Goal: Check status: Check status

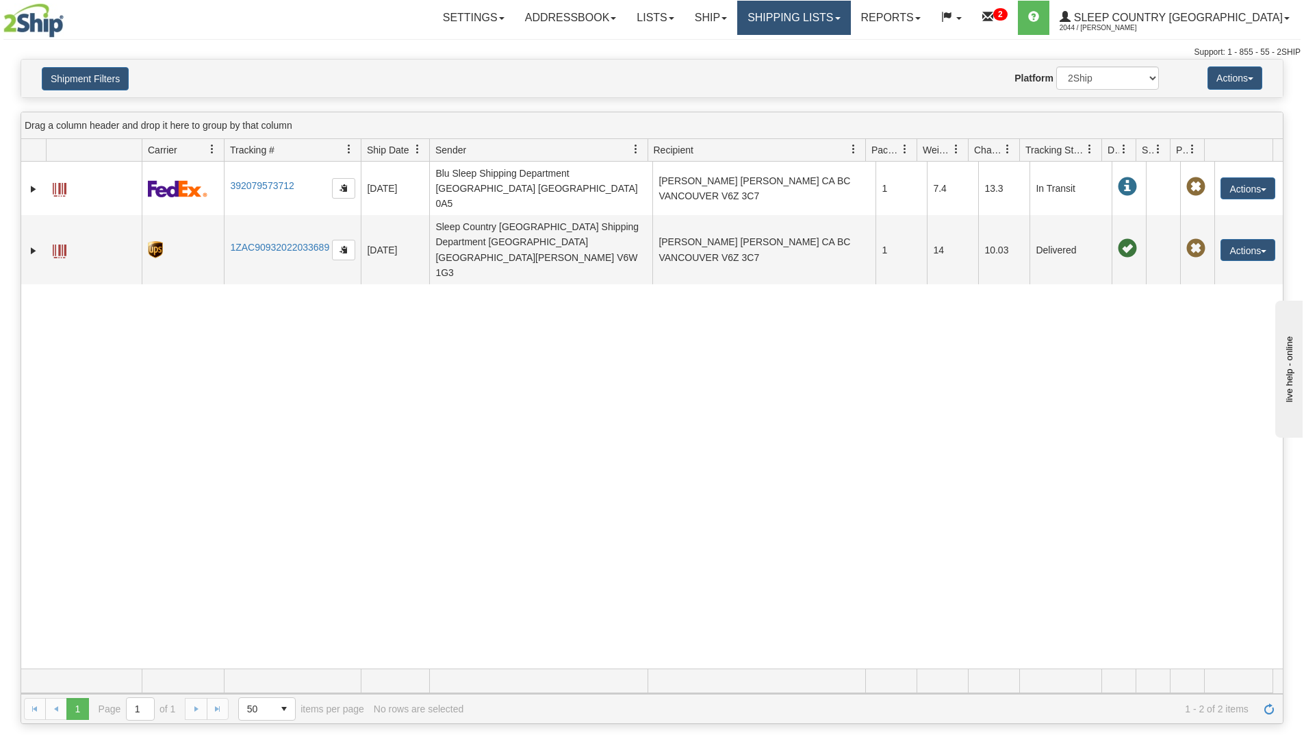
click at [850, 18] on link "Shipping lists" at bounding box center [793, 18] width 113 height 34
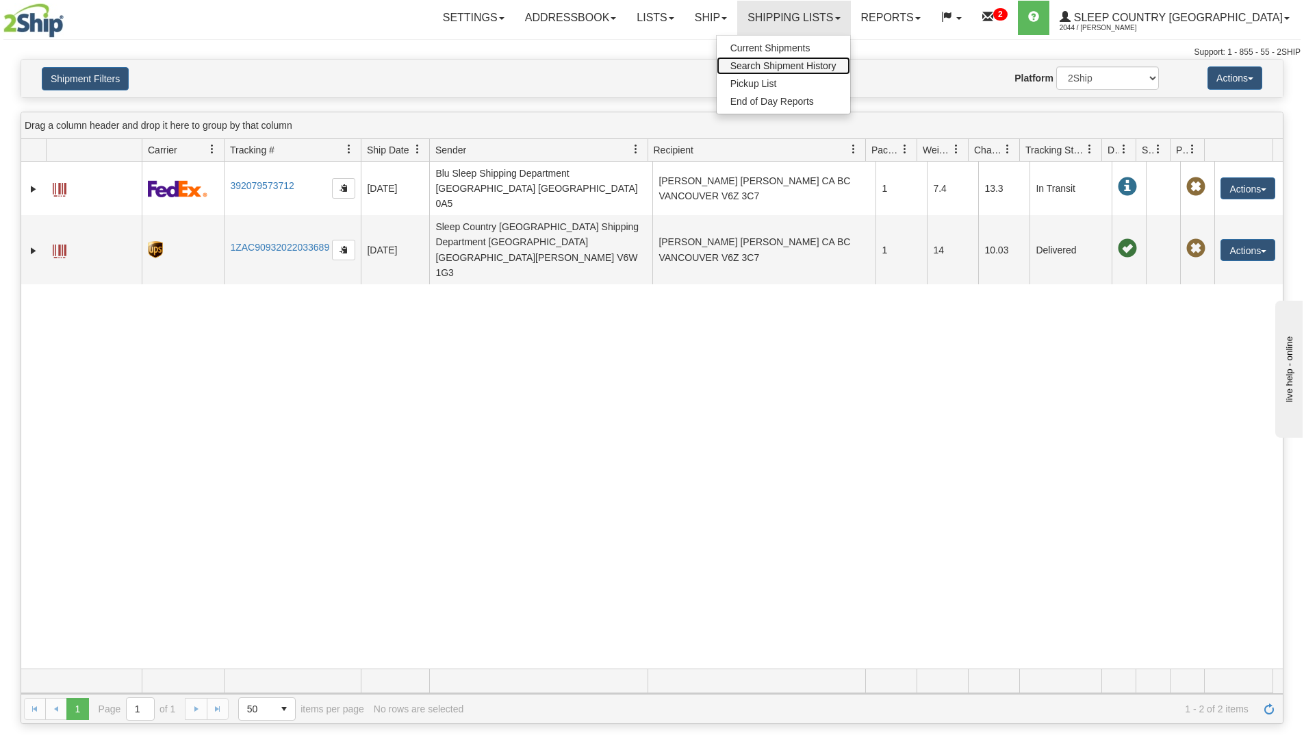
click at [837, 64] on span "Search Shipment History" at bounding box center [784, 65] width 106 height 11
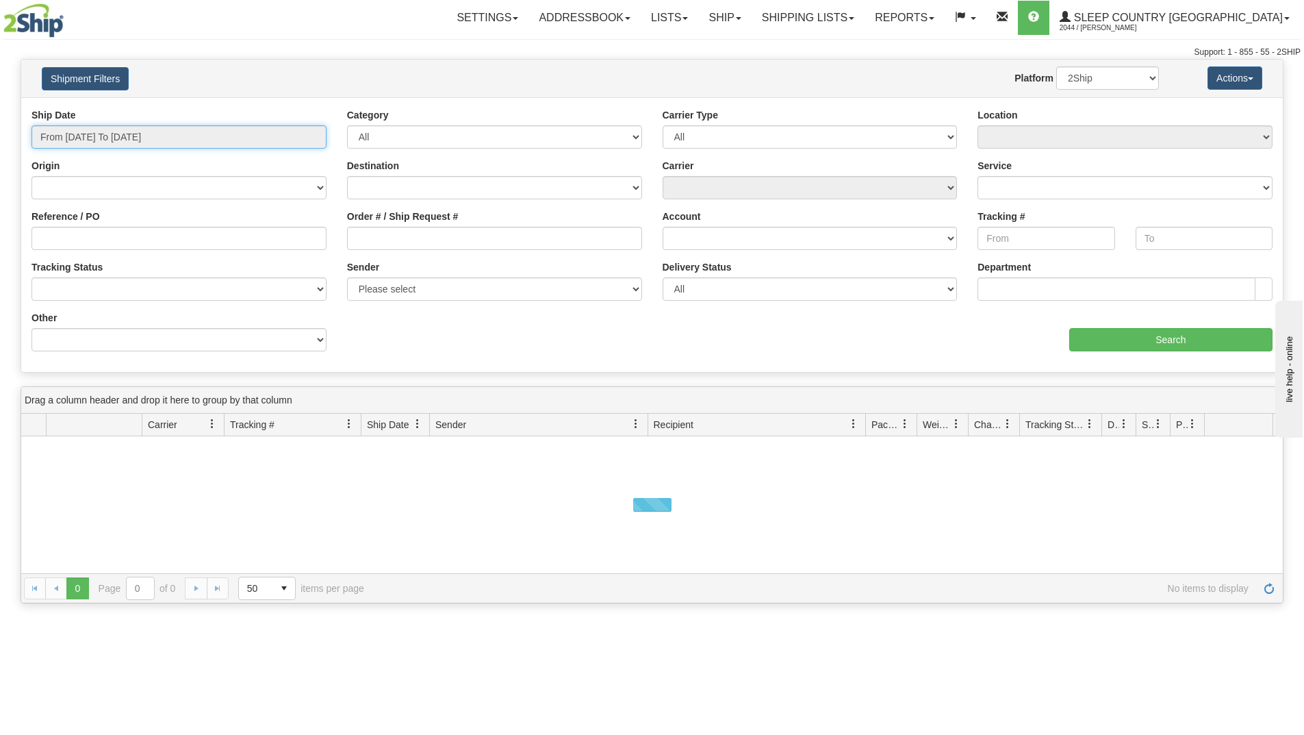
drag, startPoint x: 224, startPoint y: 137, endPoint x: 210, endPoint y: 141, distance: 15.0
click at [224, 136] on input "From [DATE] To [DATE]" at bounding box center [178, 136] width 295 height 23
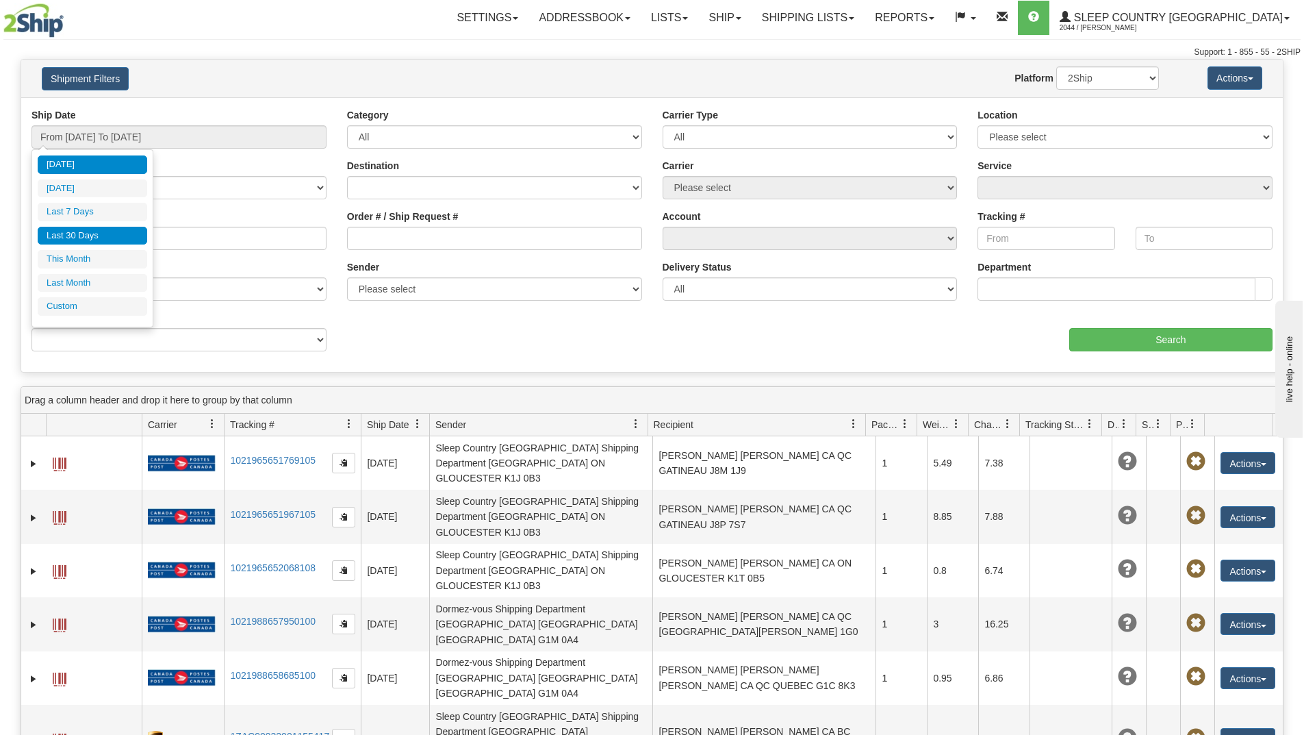
click at [99, 233] on li "Last 30 Days" at bounding box center [93, 236] width 110 height 18
type input "From [DATE] To [DATE]"
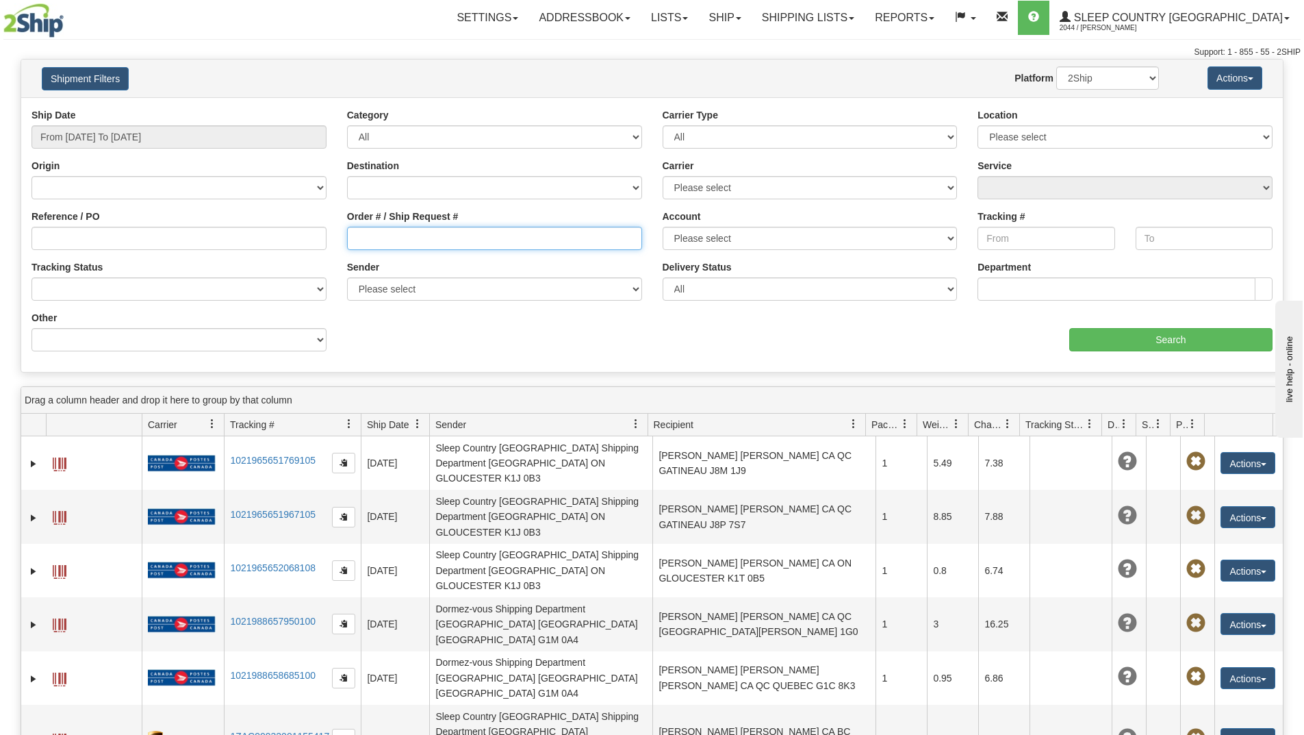
click at [420, 242] on input "Order # / Ship Request #" at bounding box center [494, 238] width 295 height 23
paste input "9000H956067"
type input "9000H956067"
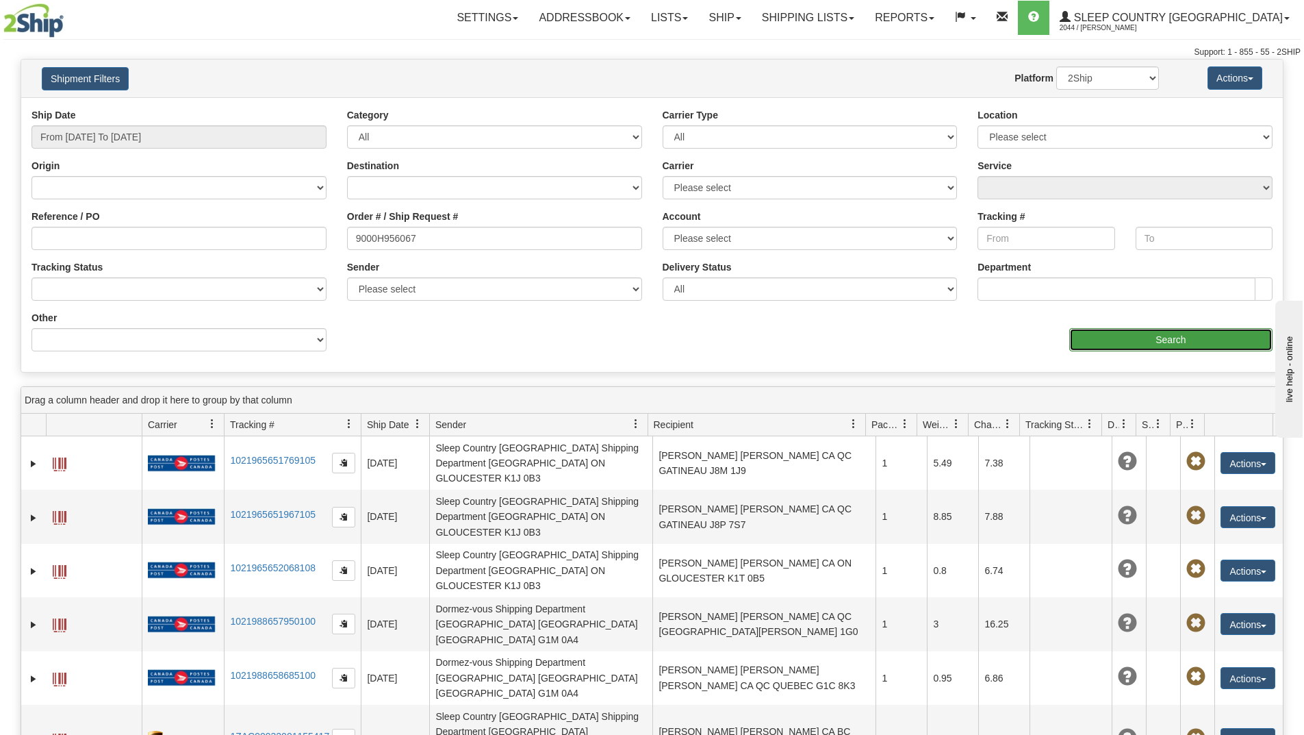
click at [1137, 336] on input "Search" at bounding box center [1171, 339] width 203 height 23
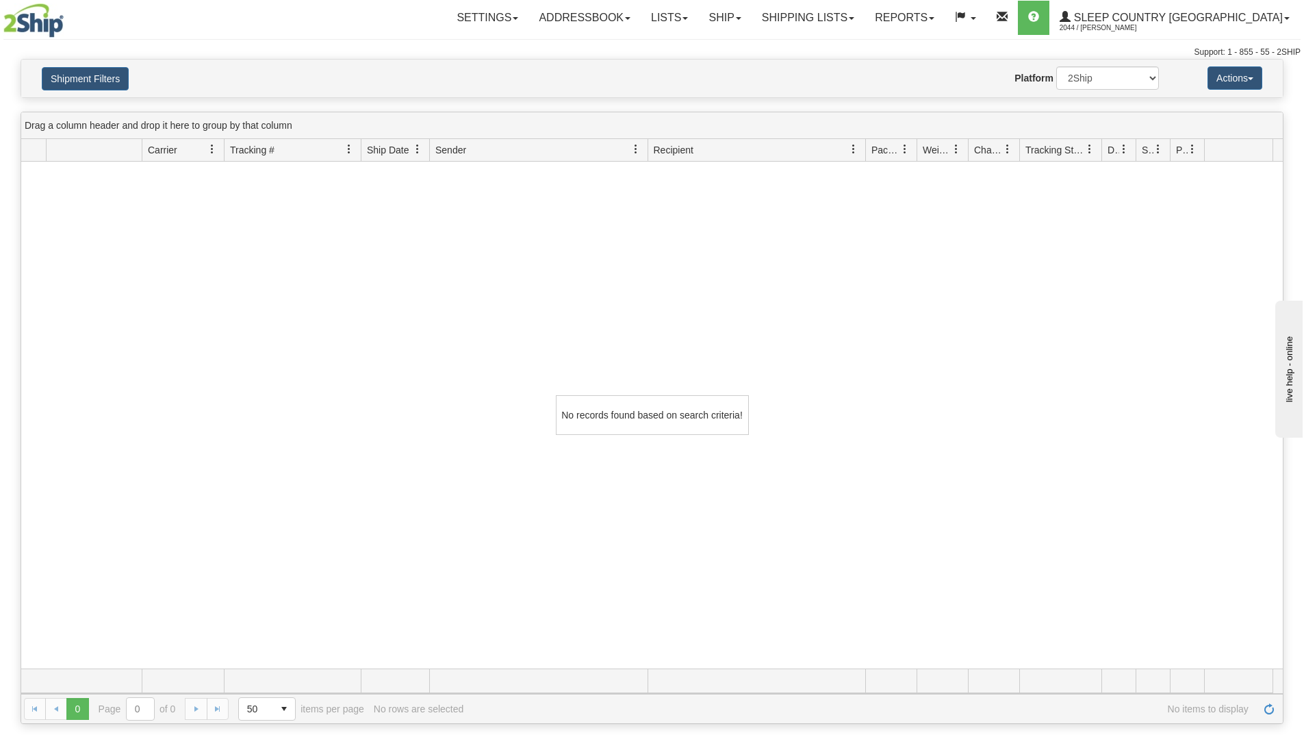
click at [391, 662] on div "No records found based on search criteria!" at bounding box center [652, 415] width 1262 height 507
